Goal: Find specific page/section: Find specific page/section

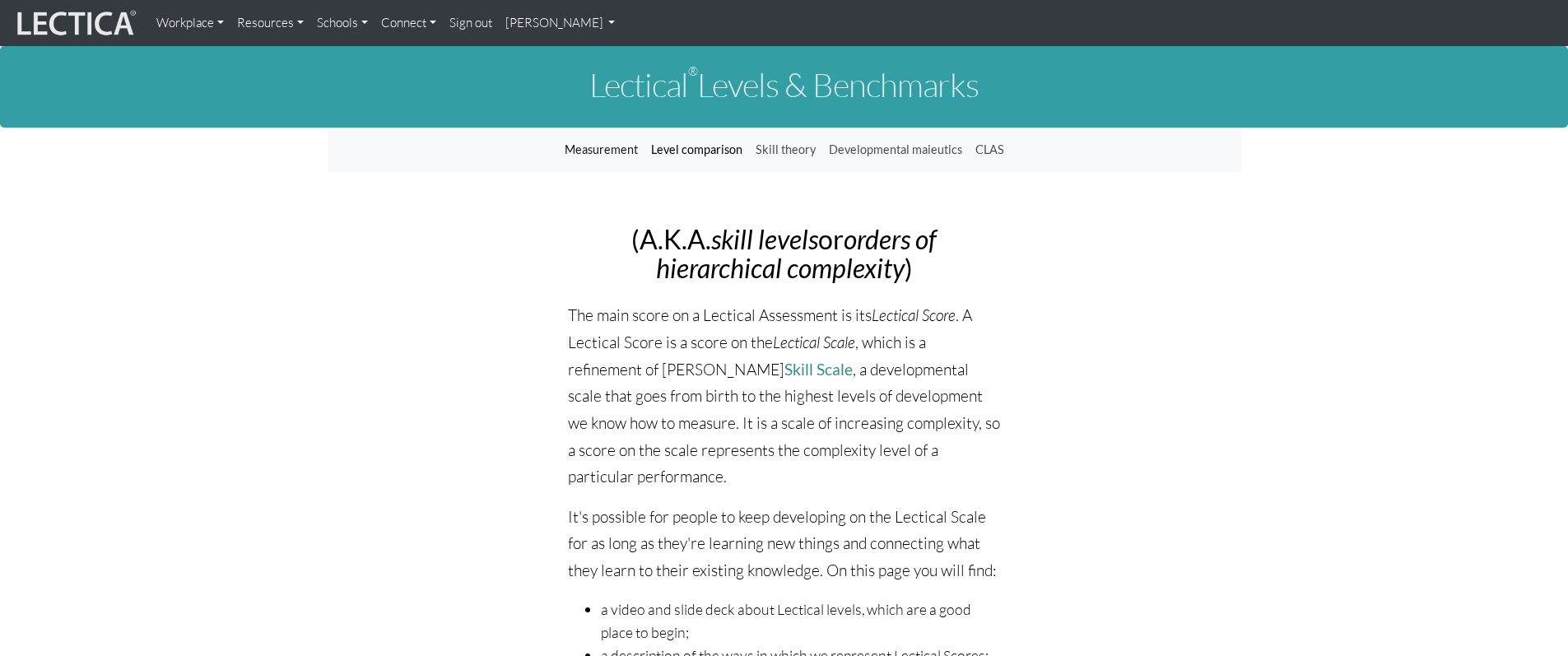
click at [702, 152] on link "Level comparison" at bounding box center [697, 149] width 105 height 31
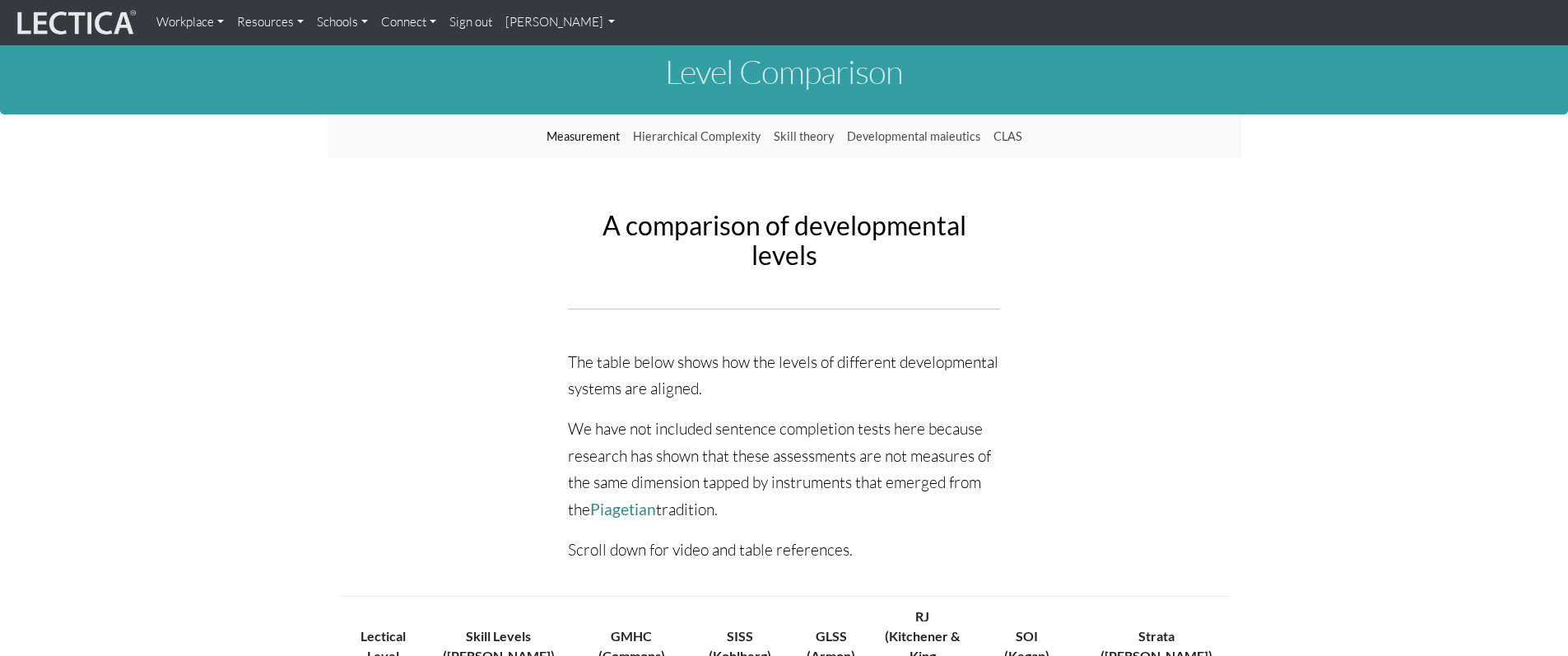
scroll to position [78, 0]
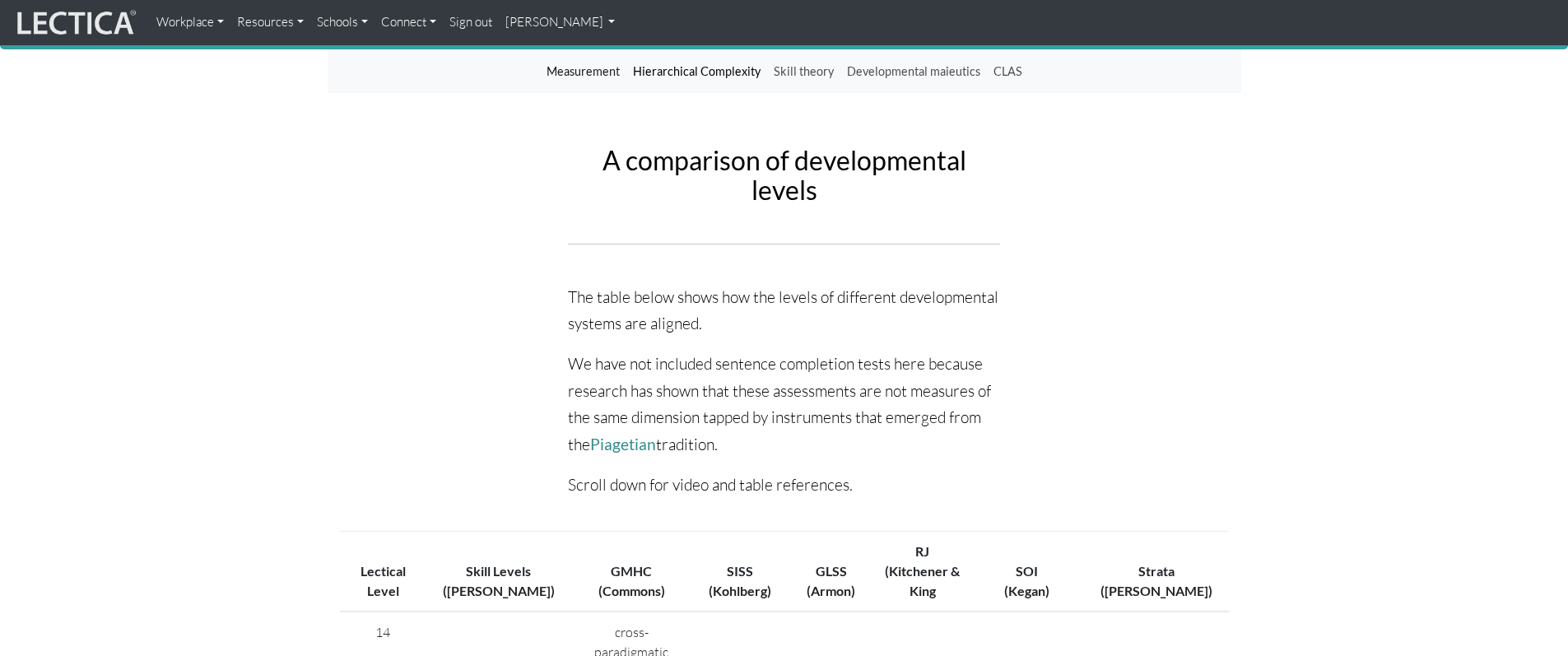
click at [722, 67] on link "Hierarchical Complexity" at bounding box center [696, 72] width 141 height 31
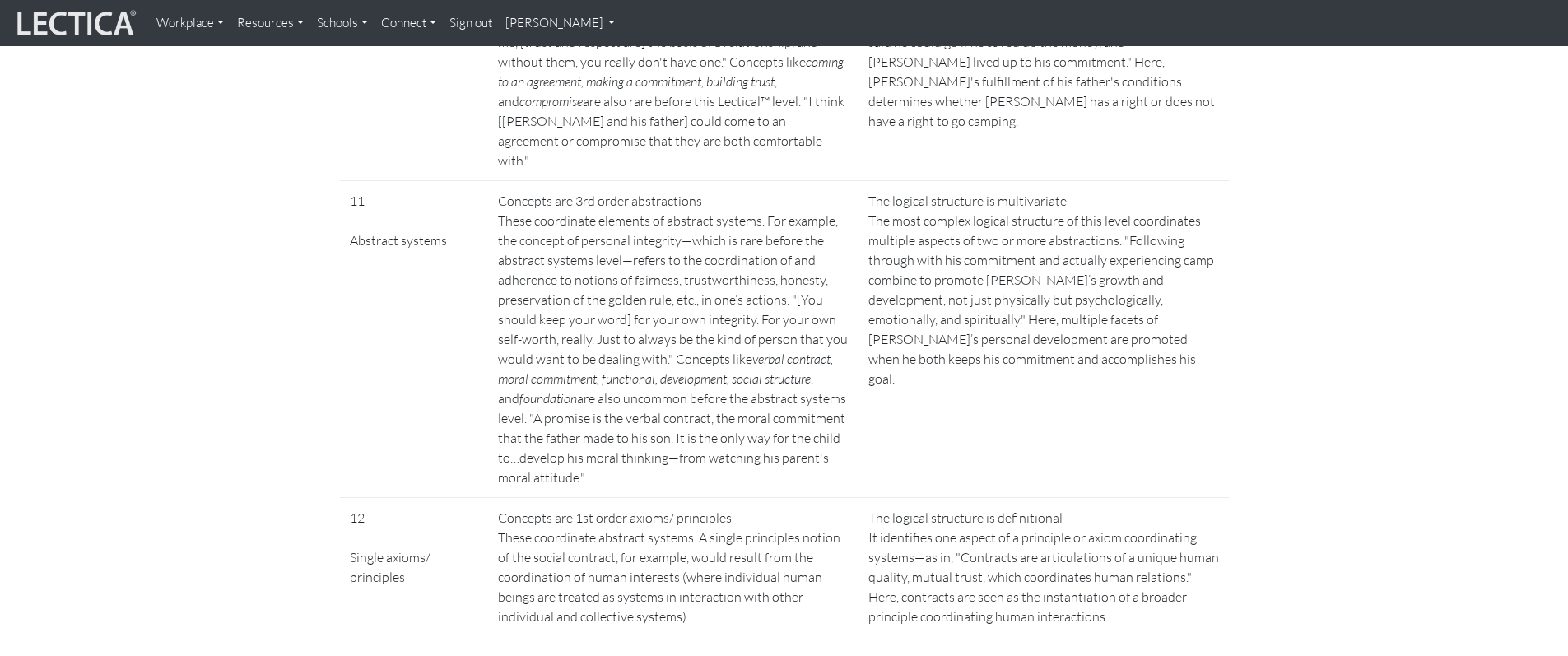
scroll to position [2964, 0]
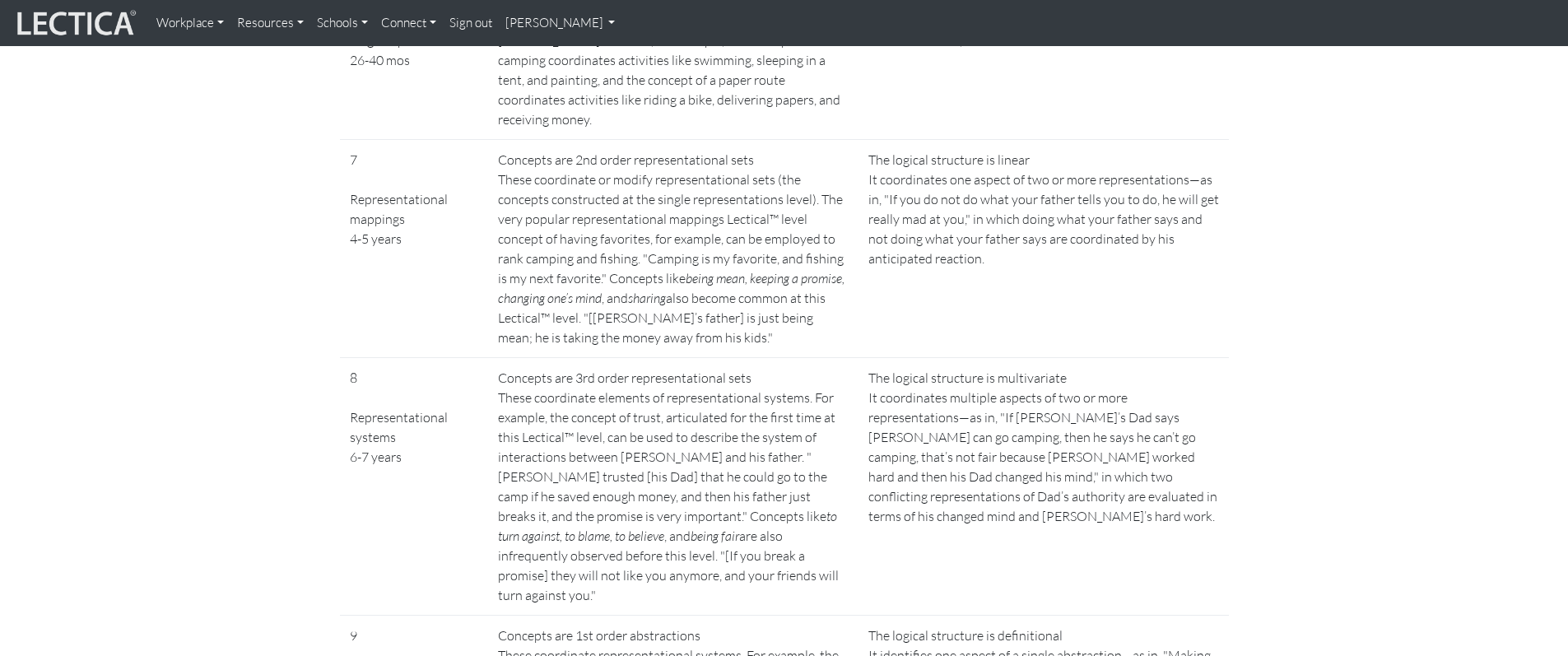
click at [120, 42] on nav "Workplace Assessments Why LectaTests? About LectaTests Leadership Leader develo…" at bounding box center [784, 22] width 1568 height 46
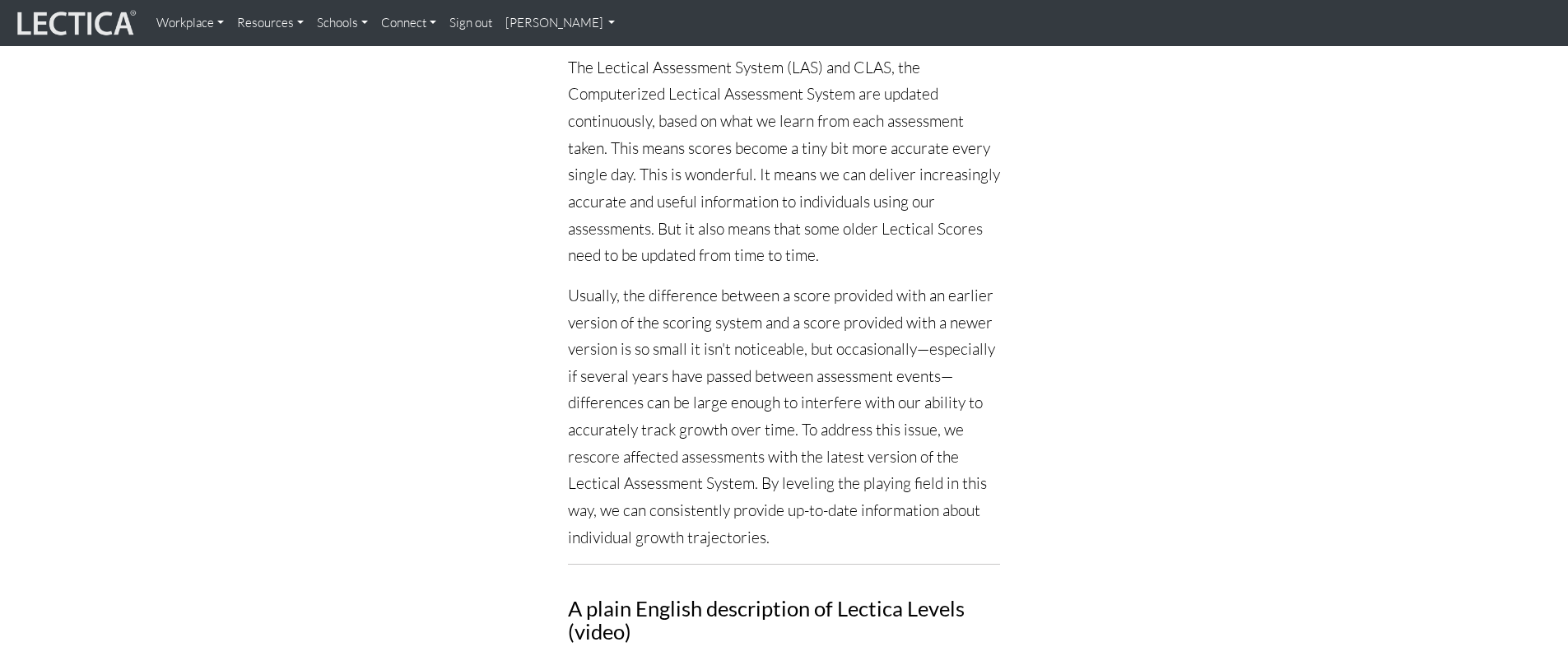
scroll to position [749, 0]
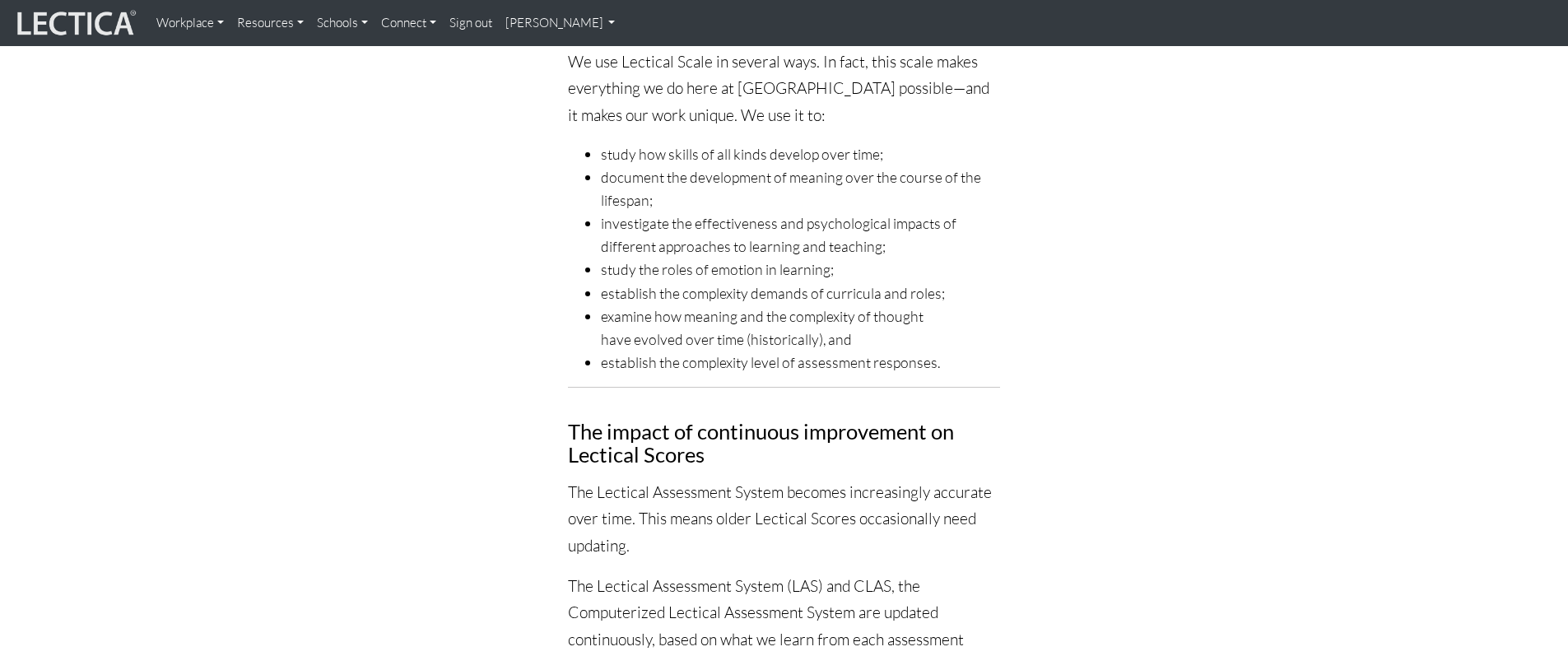
click at [100, 32] on img at bounding box center [75, 23] width 123 height 31
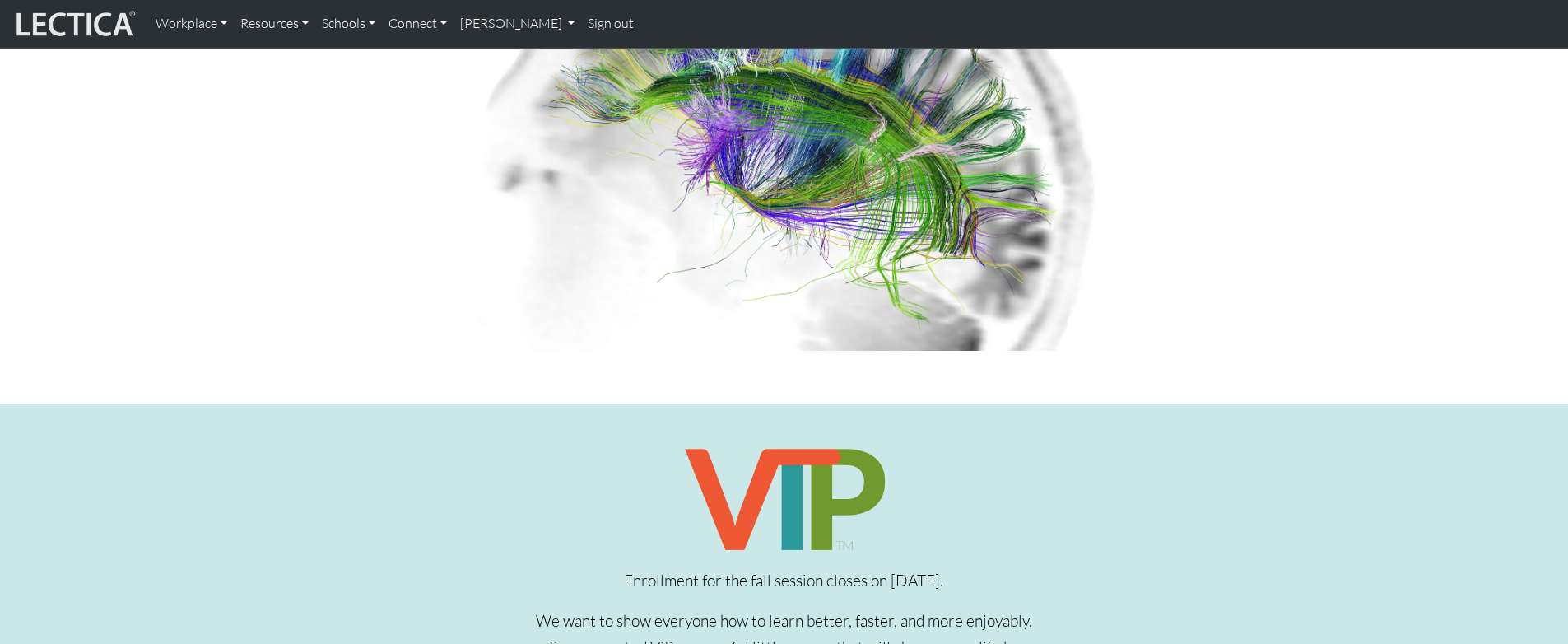
scroll to position [185, 0]
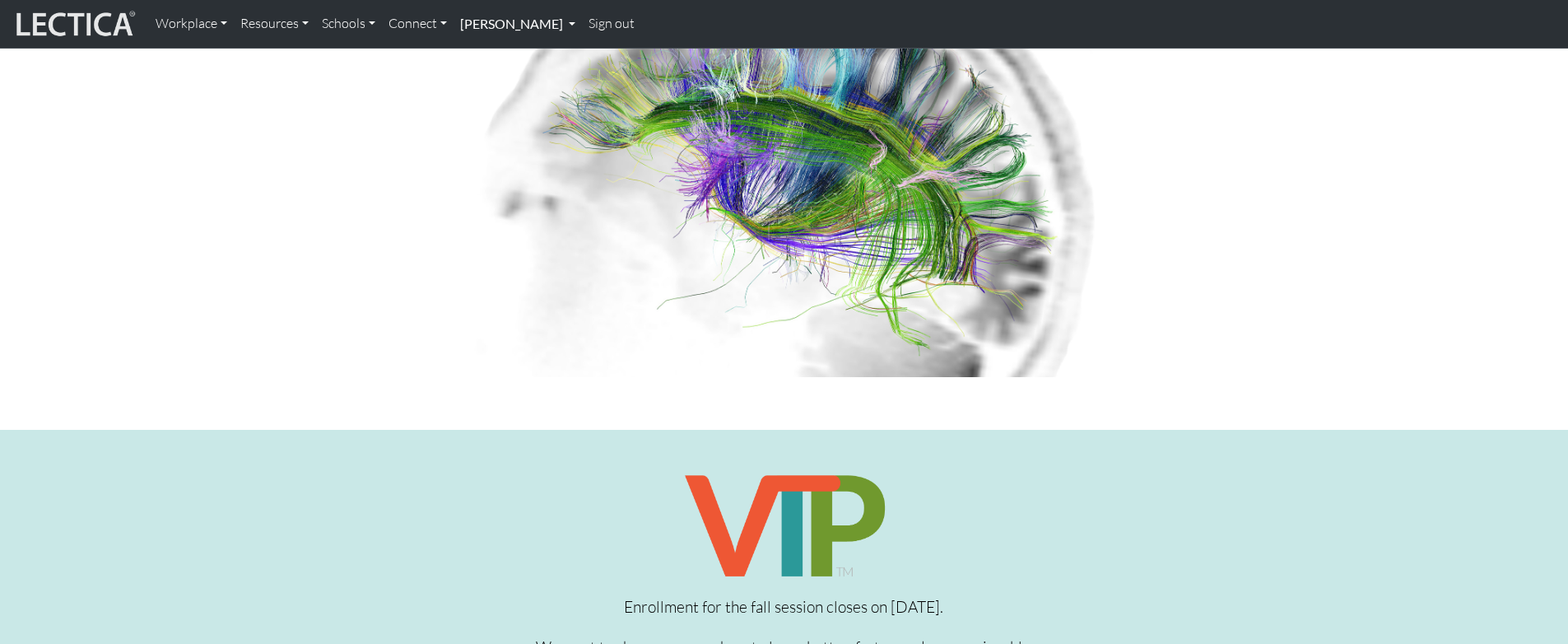
click at [514, 24] on link "[PERSON_NAME]" at bounding box center [517, 24] width 128 height 35
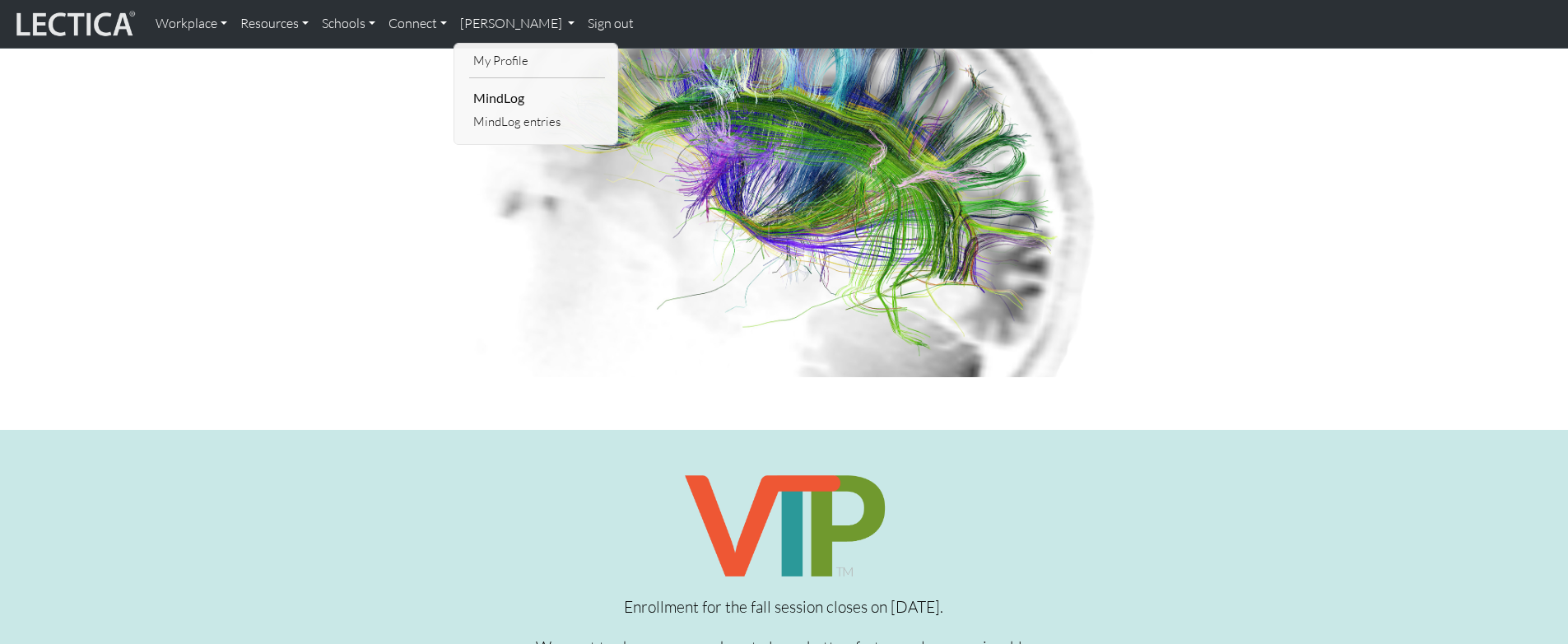
drag, startPoint x: 507, startPoint y: 95, endPoint x: 504, endPoint y: 70, distance: 25.2
click at [506, 91] on li "MindLog" at bounding box center [537, 97] width 136 height 26
drag, startPoint x: 504, startPoint y: 68, endPoint x: 494, endPoint y: 46, distance: 24.2
click at [504, 68] on img at bounding box center [784, 163] width 641 height 426
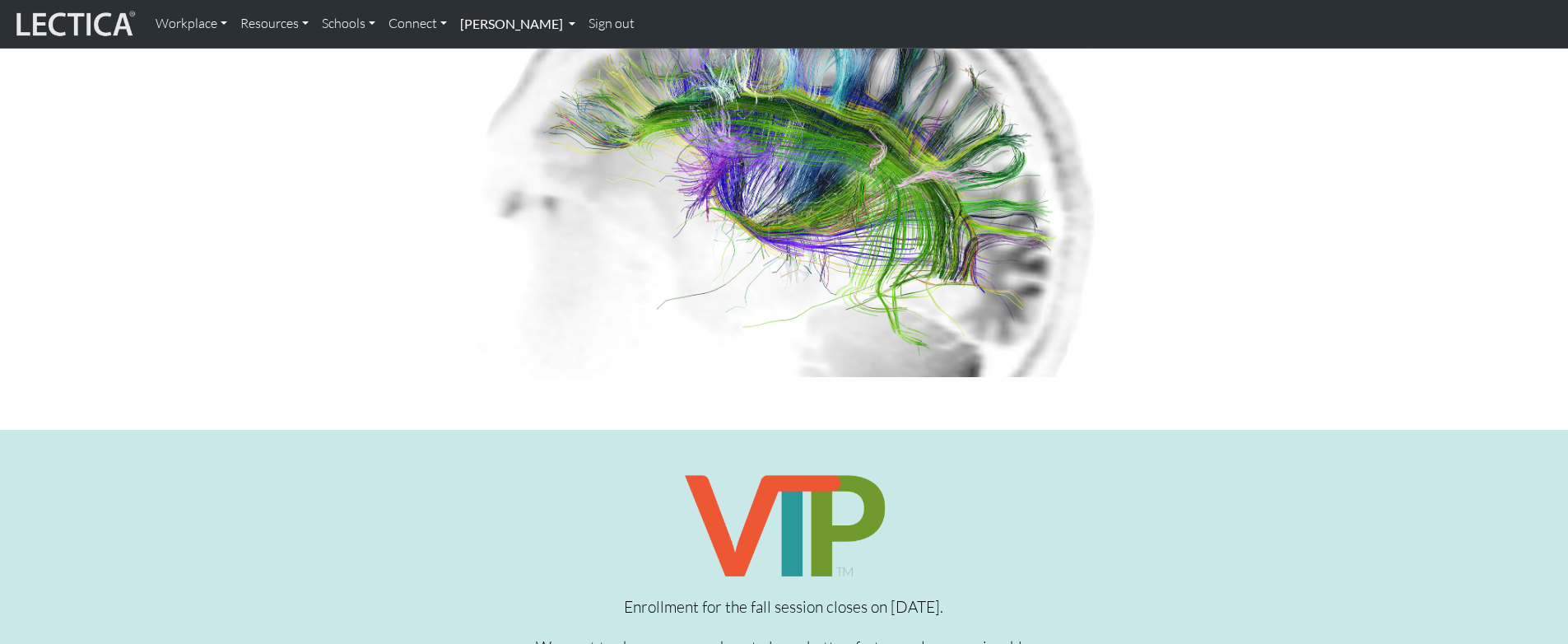
click at [496, 23] on link "[PERSON_NAME]" at bounding box center [517, 24] width 128 height 35
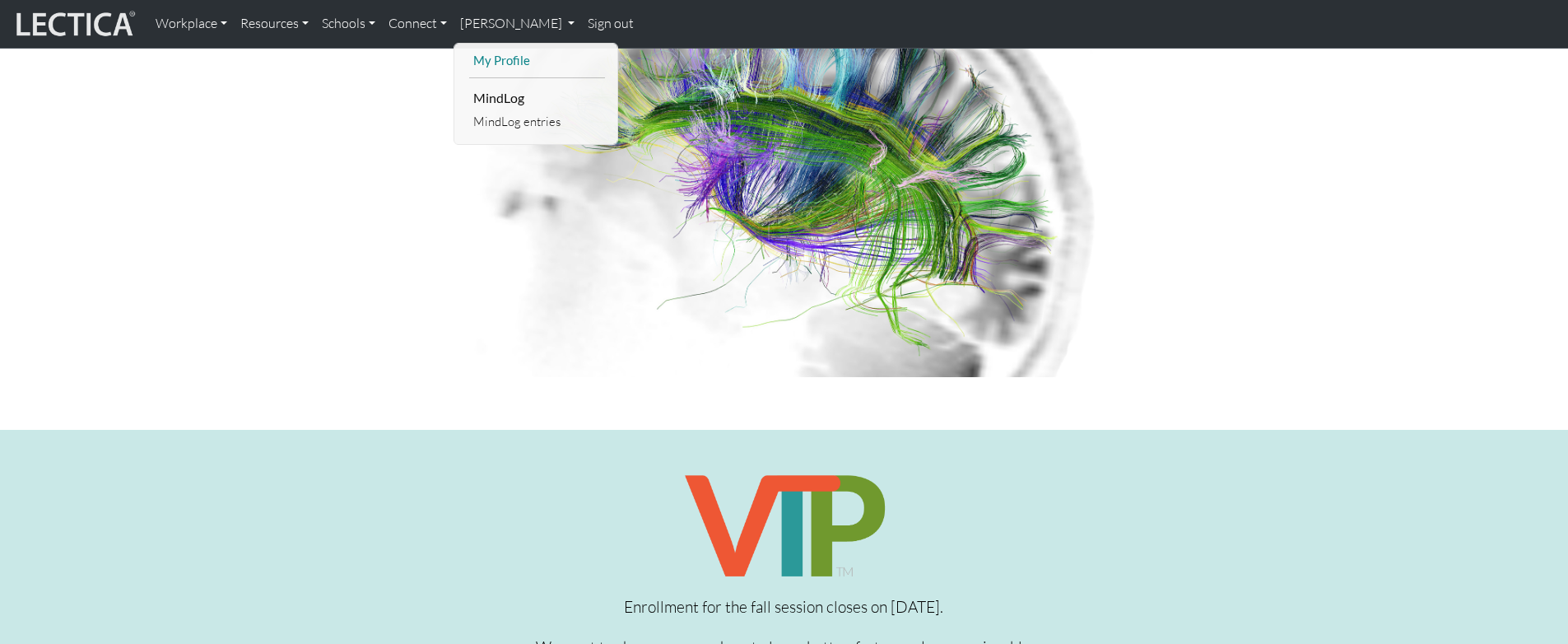
click at [502, 68] on link "My Profile" at bounding box center [537, 60] width 136 height 20
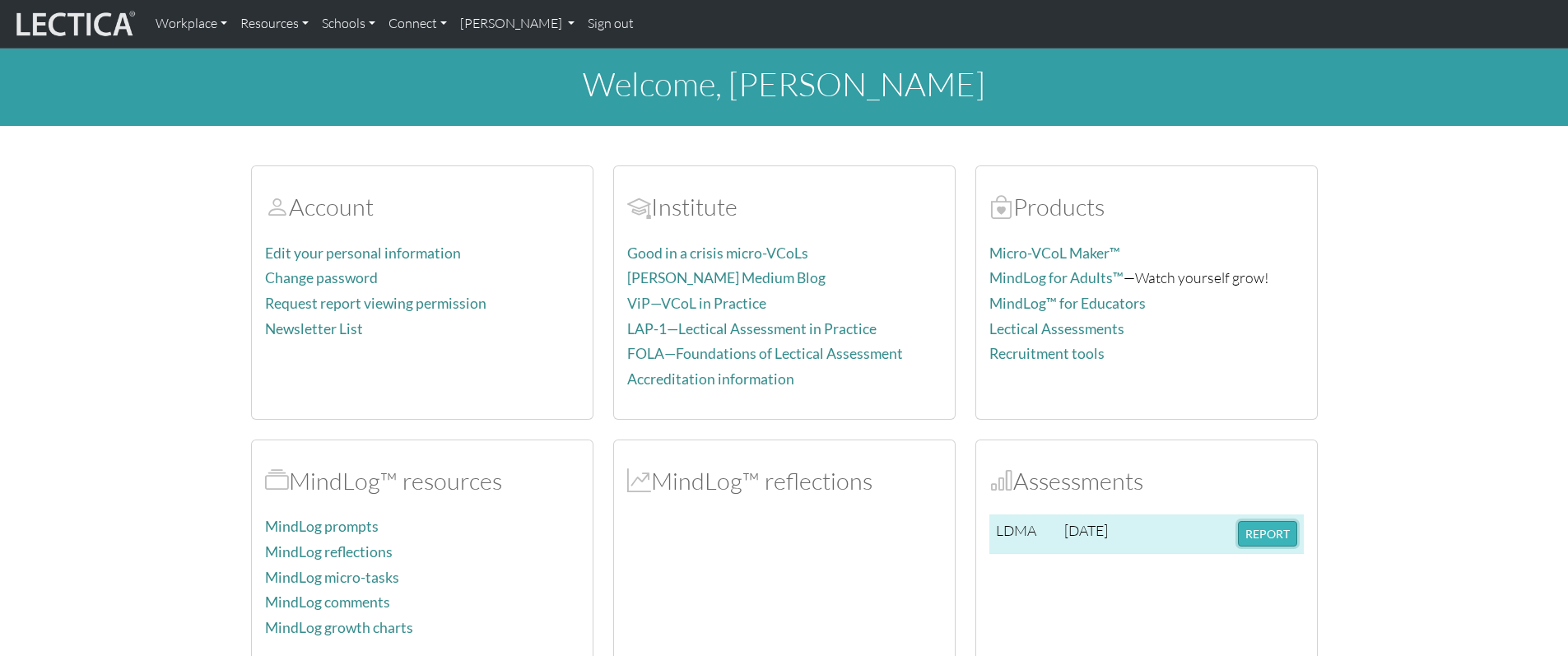
click at [1272, 538] on button "REPORT" at bounding box center [1267, 534] width 59 height 25
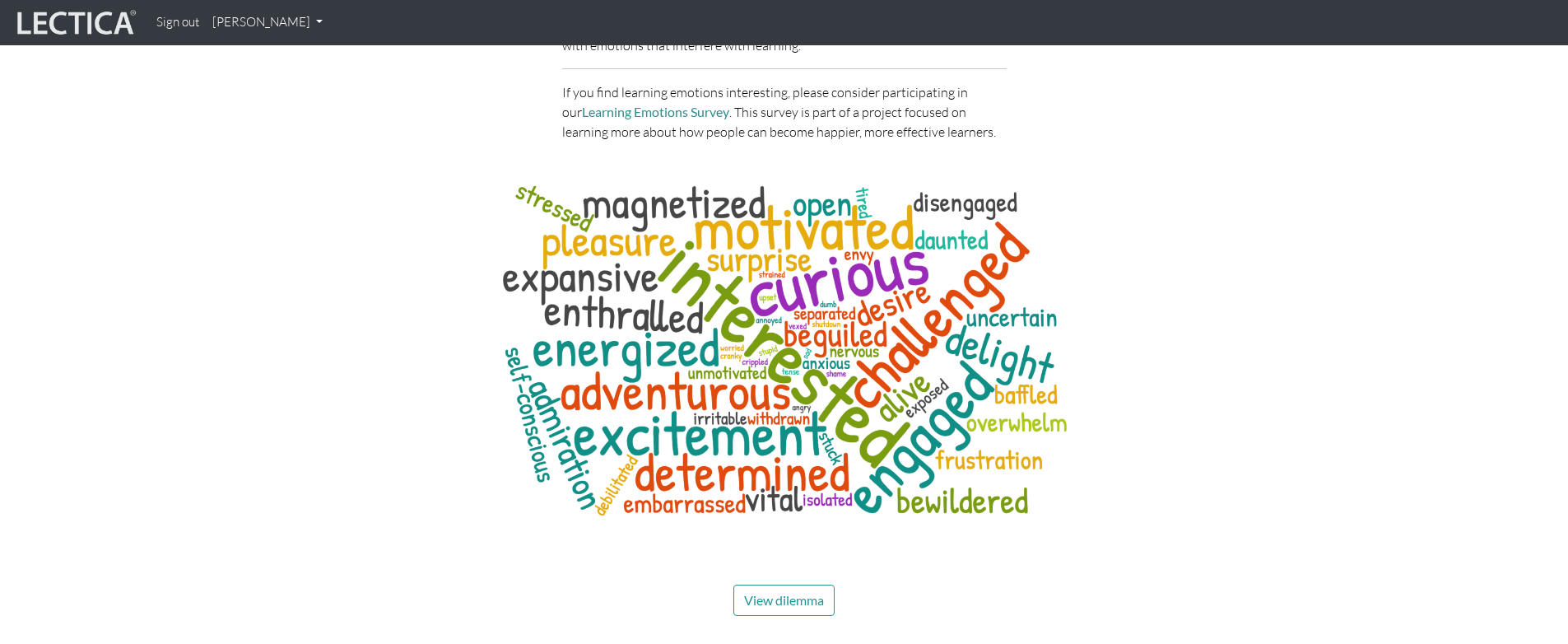
scroll to position [7694, 0]
